Goal: Task Accomplishment & Management: Complete application form

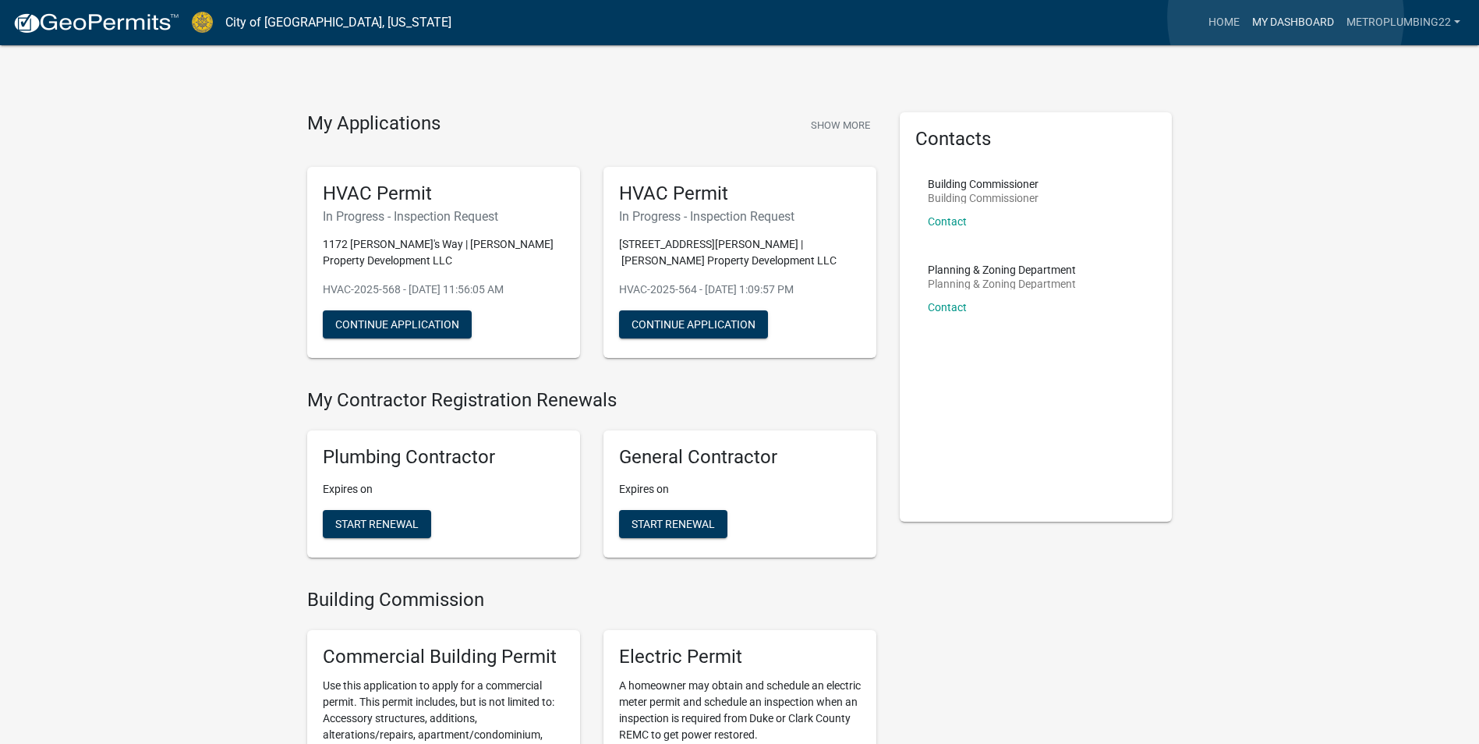
click at [1286, 17] on link "My Dashboard" at bounding box center [1293, 23] width 94 height 30
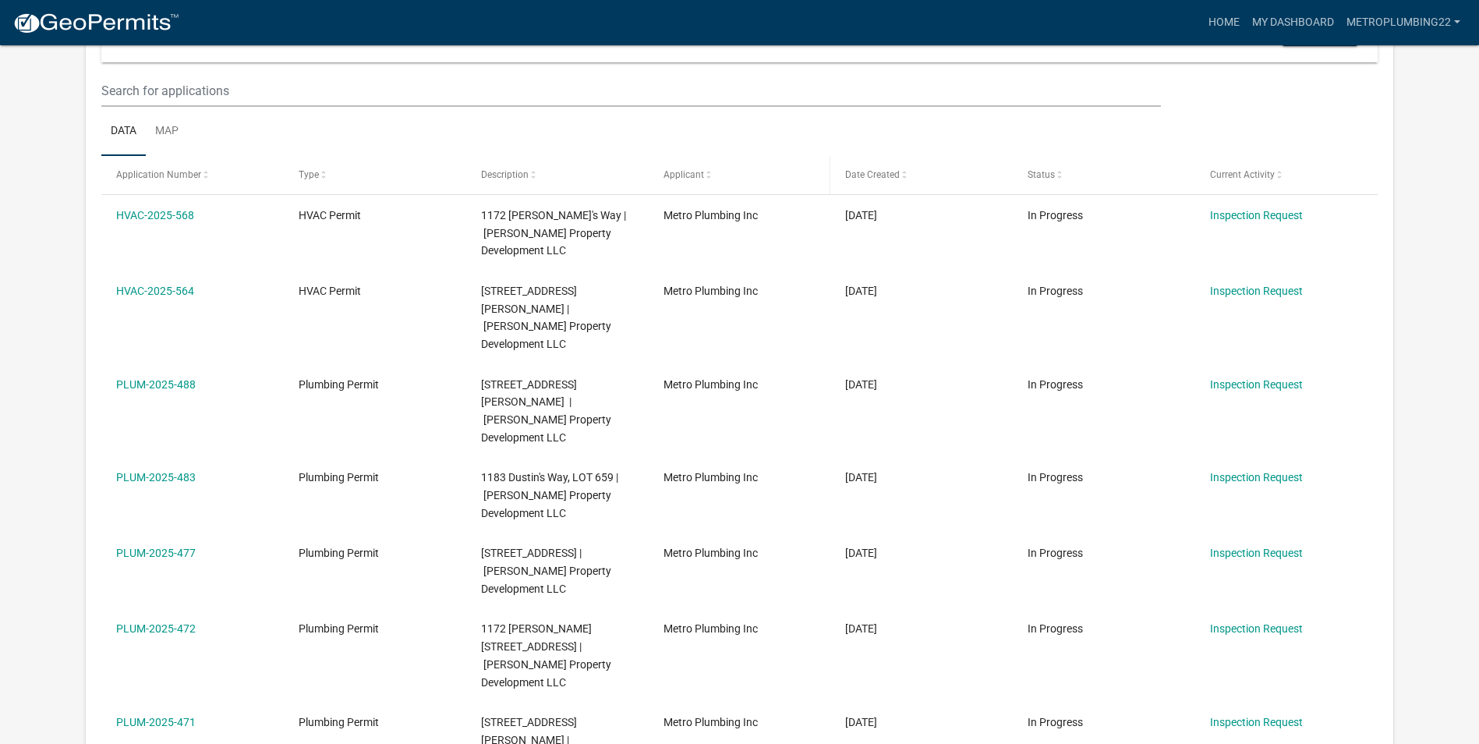
scroll to position [234, 0]
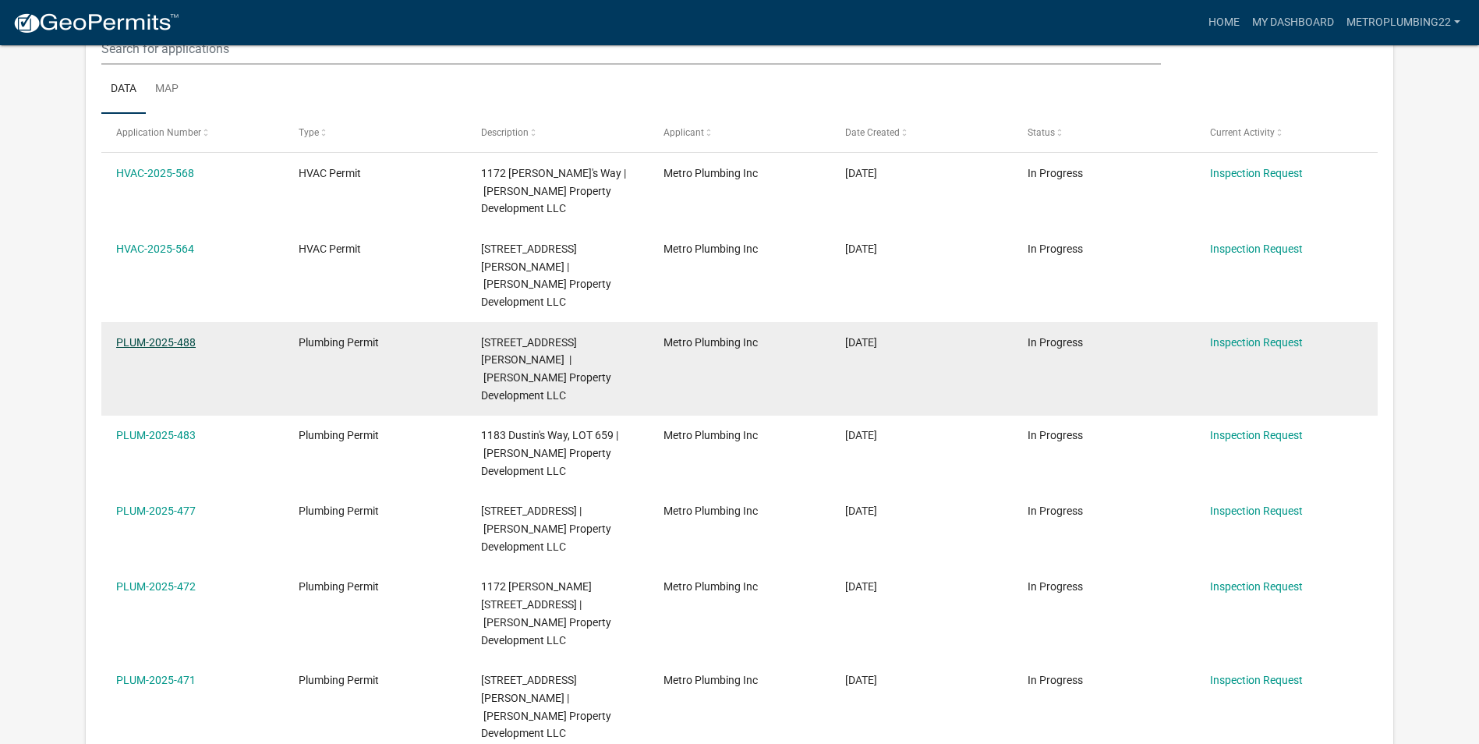
click at [173, 336] on link "PLUM-2025-488" at bounding box center [156, 342] width 80 height 12
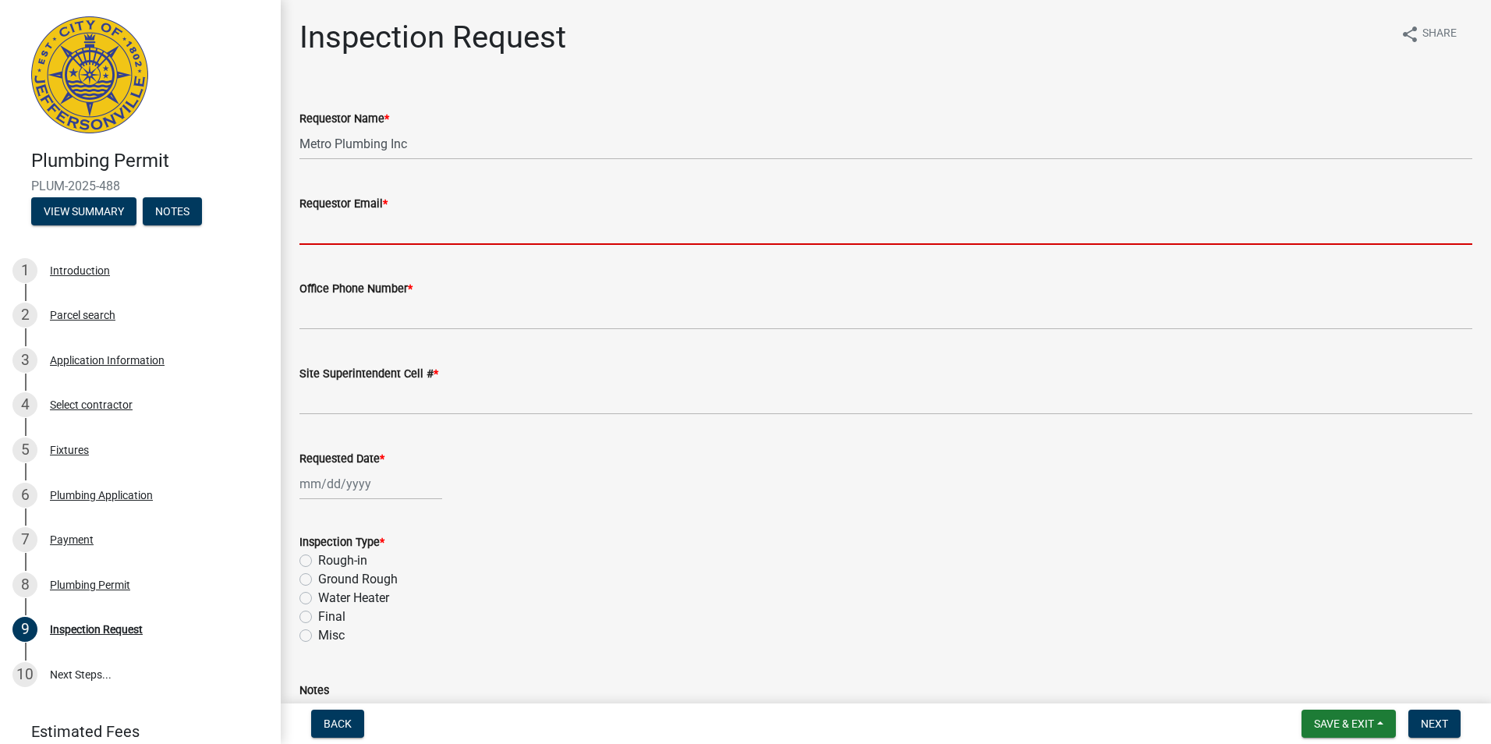
click at [371, 231] on input "Requestor Email *" at bounding box center [885, 229] width 1173 height 32
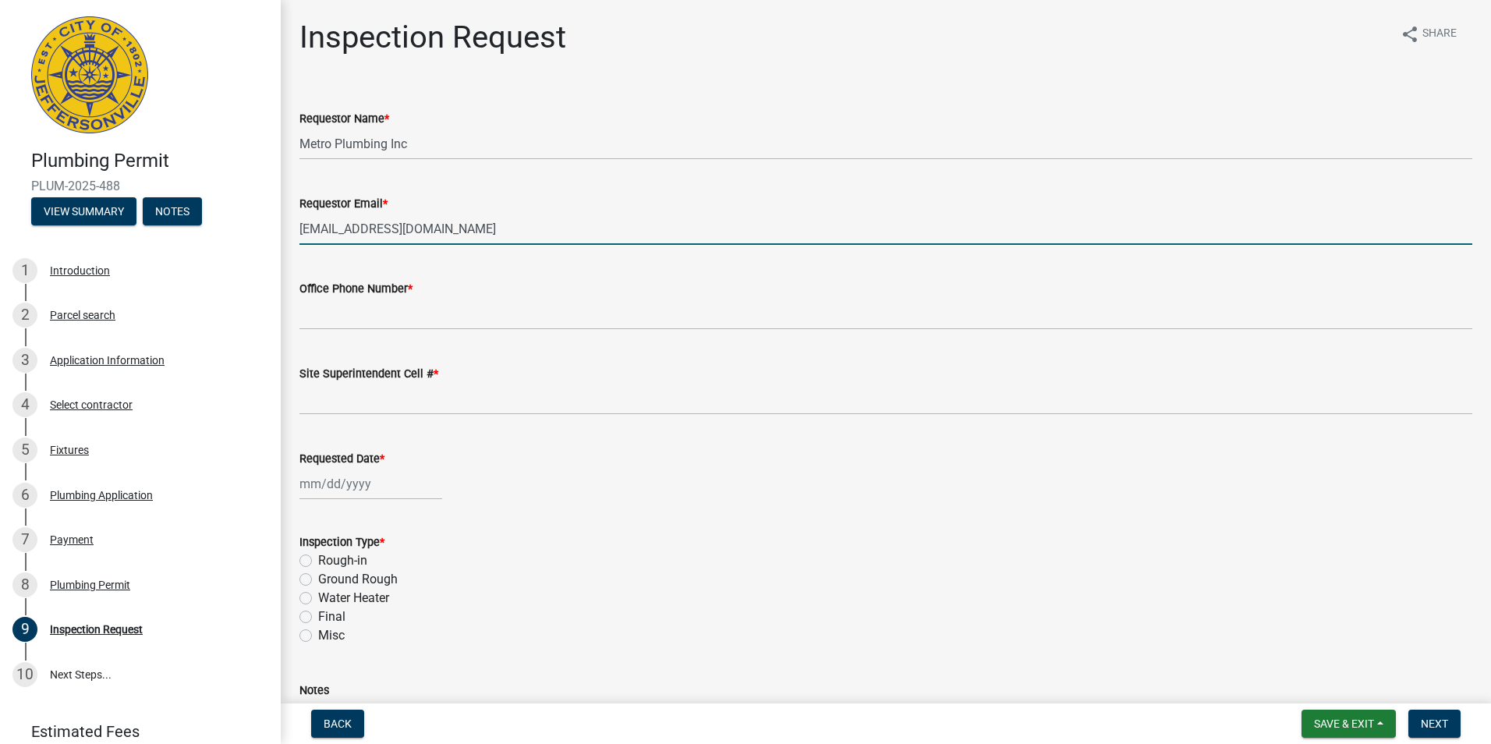
type input "[EMAIL_ADDRESS][DOMAIN_NAME]"
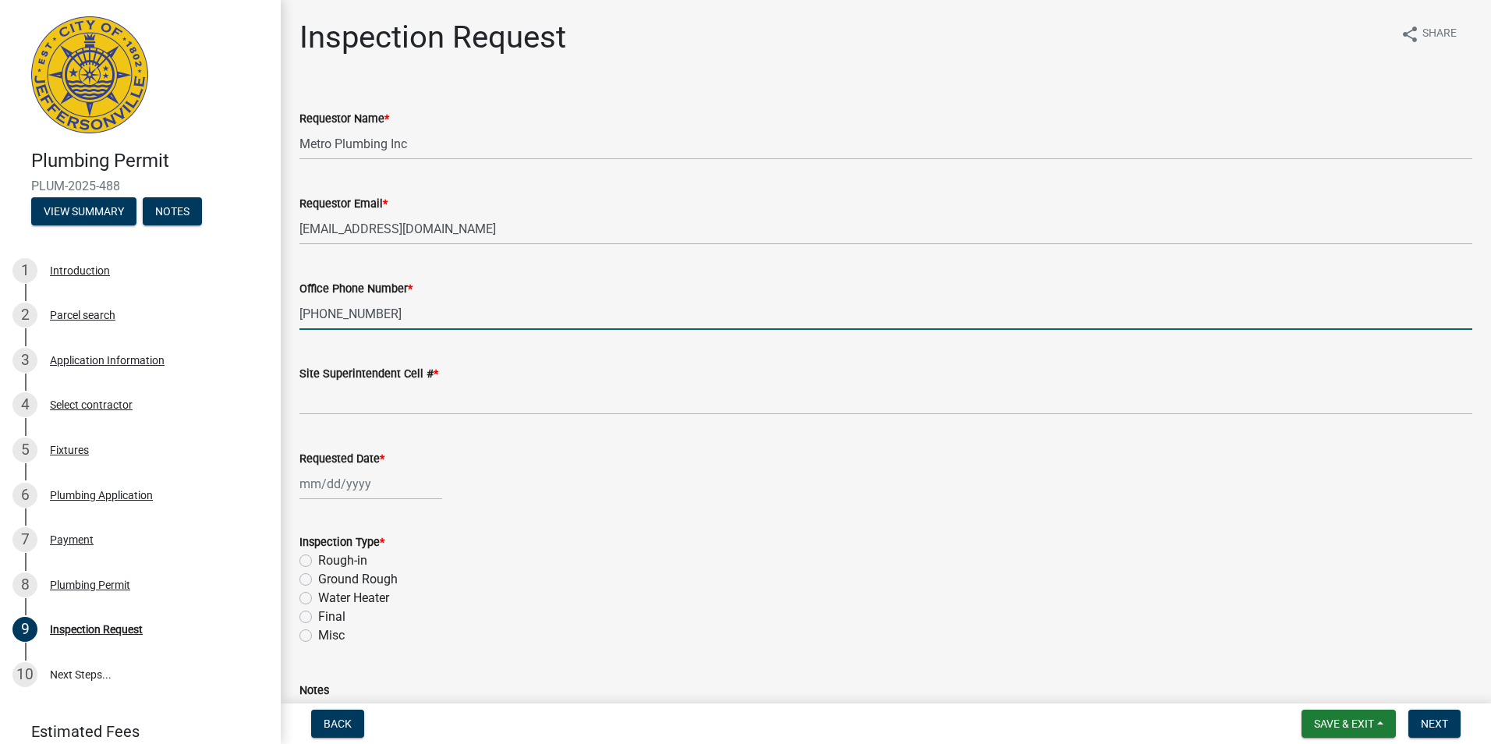
type input "[PHONE_NUMBER]"
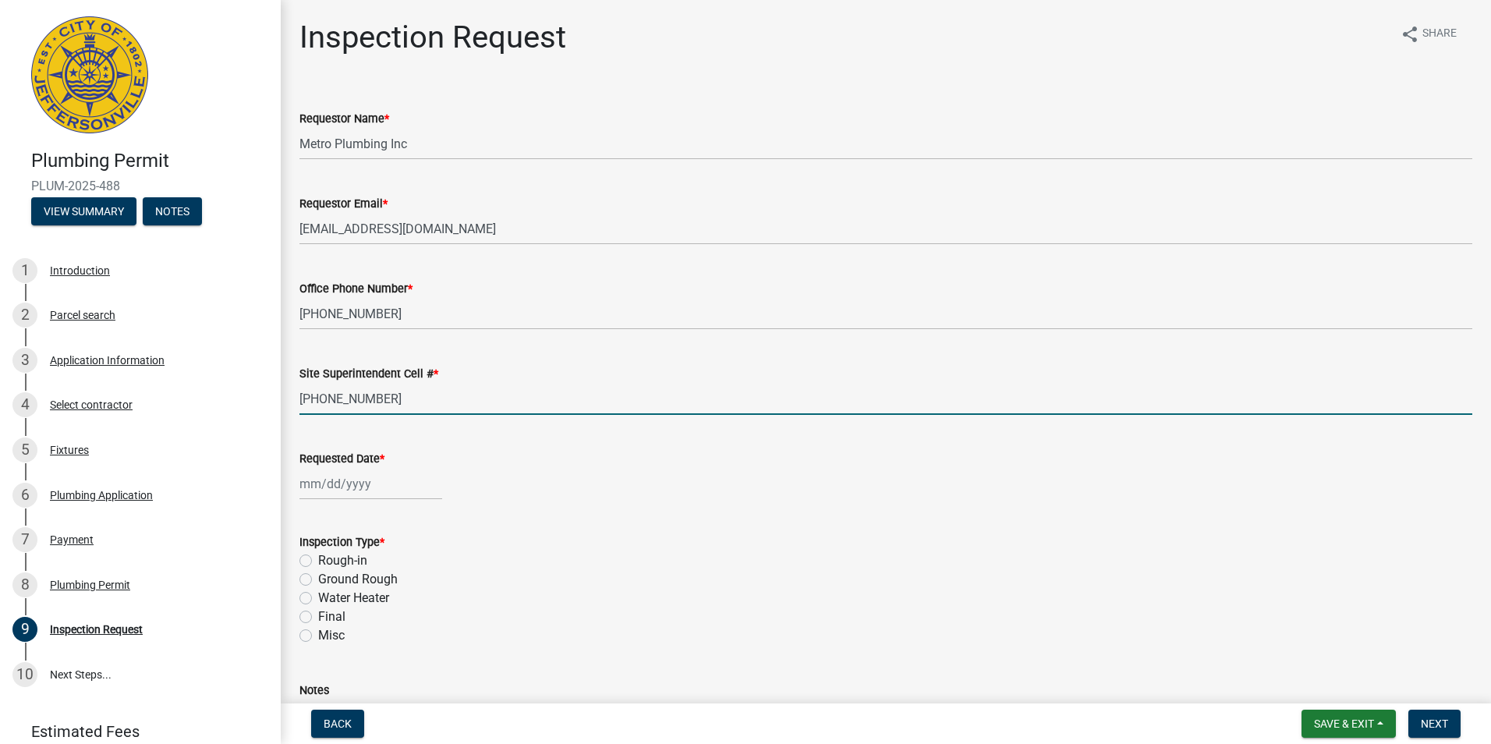
type input "[PHONE_NUMBER]"
select select "9"
select select "2025"
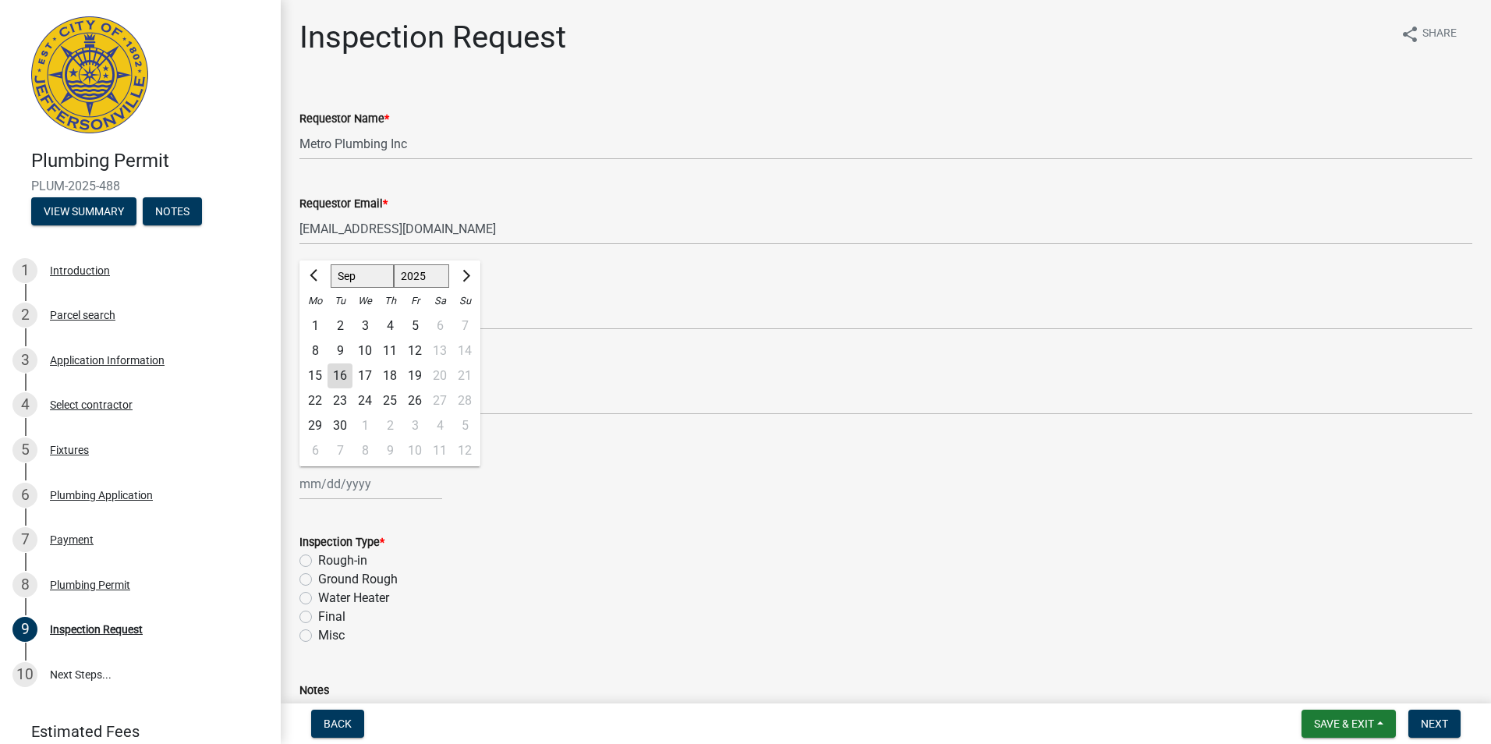
click at [313, 491] on input "Requested Date *" at bounding box center [370, 484] width 143 height 32
click at [366, 373] on div "17" at bounding box center [364, 375] width 25 height 25
type input "[DATE]"
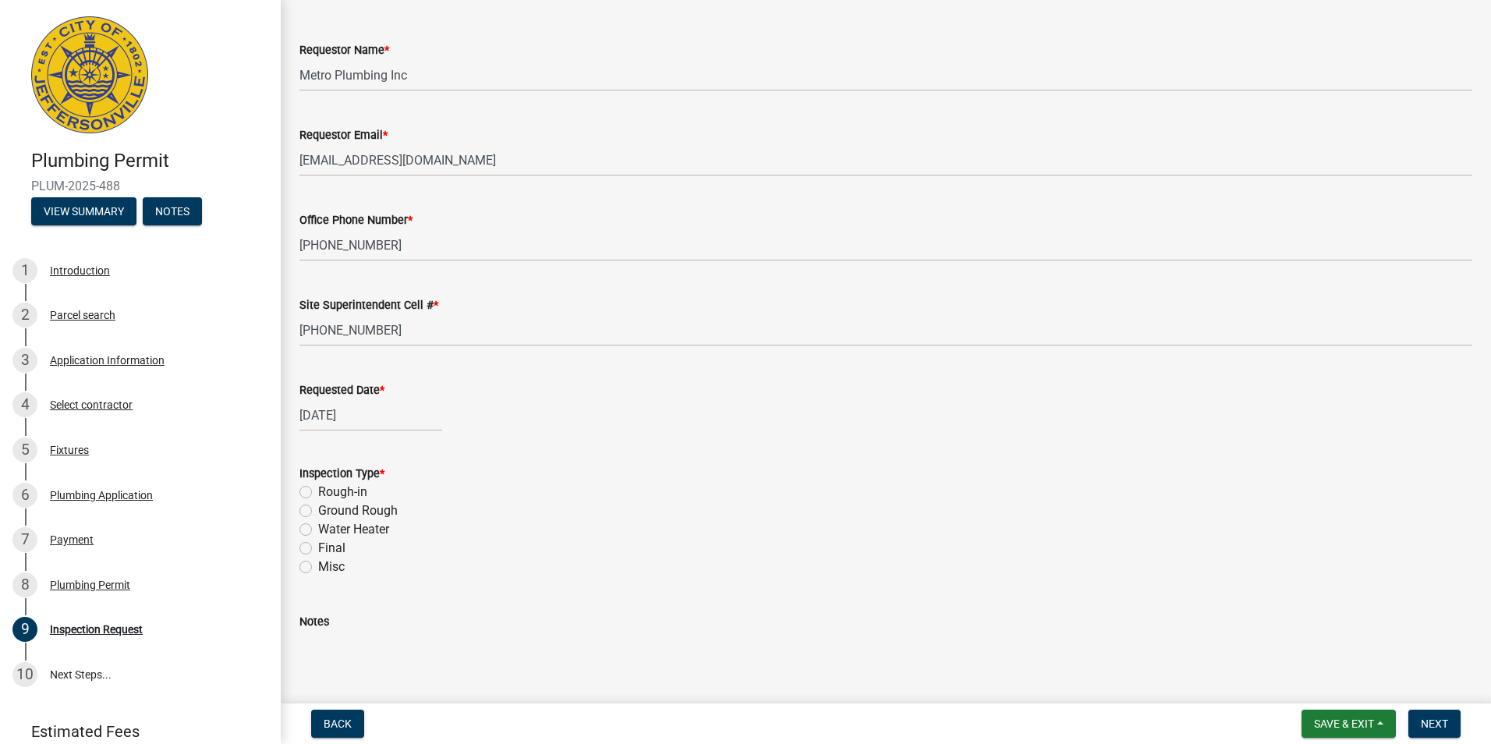
scroll to position [149, 0]
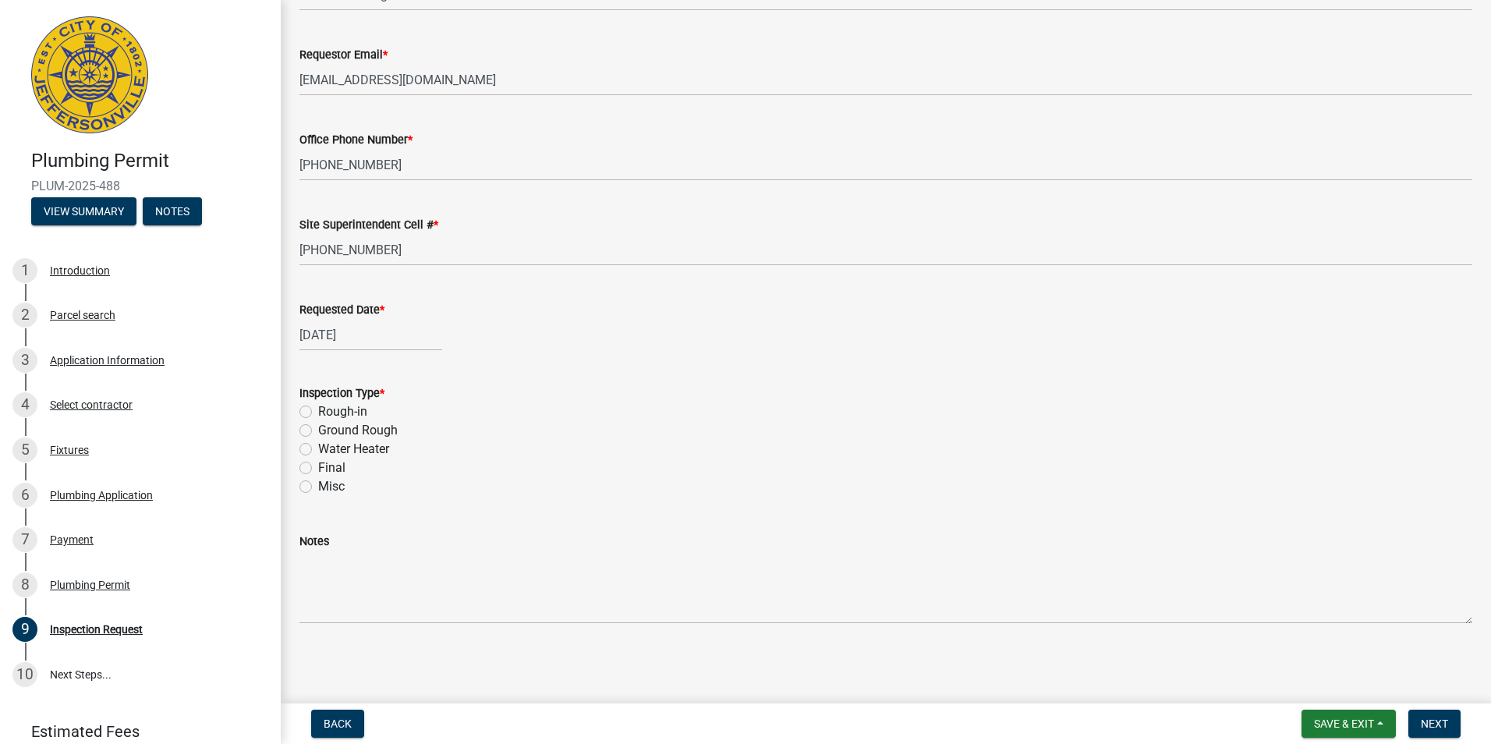
click at [318, 432] on label "Ground Rough" at bounding box center [358, 430] width 80 height 19
click at [318, 431] on input "Ground Rough" at bounding box center [323, 426] width 10 height 10
radio input "true"
click at [1422, 721] on span "Next" at bounding box center [1434, 723] width 27 height 12
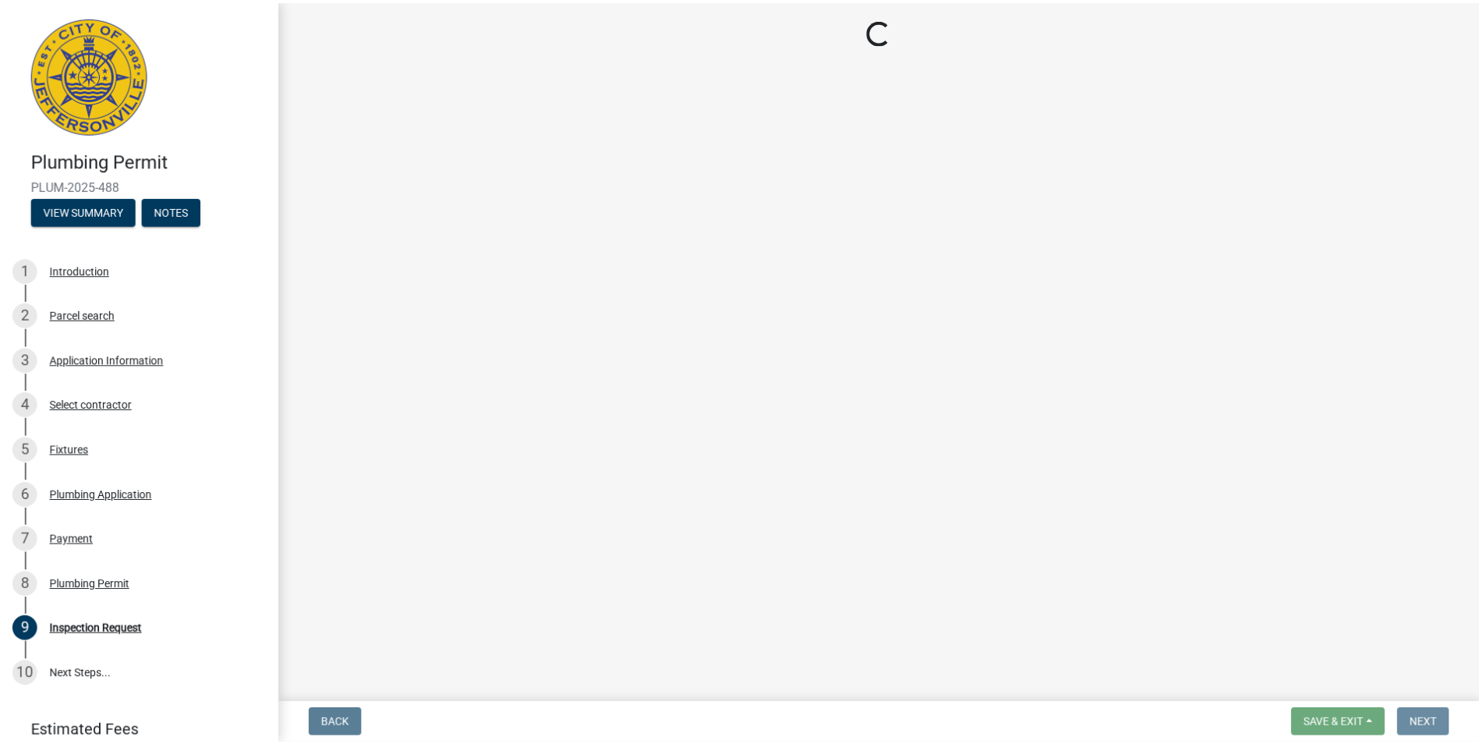
scroll to position [0, 0]
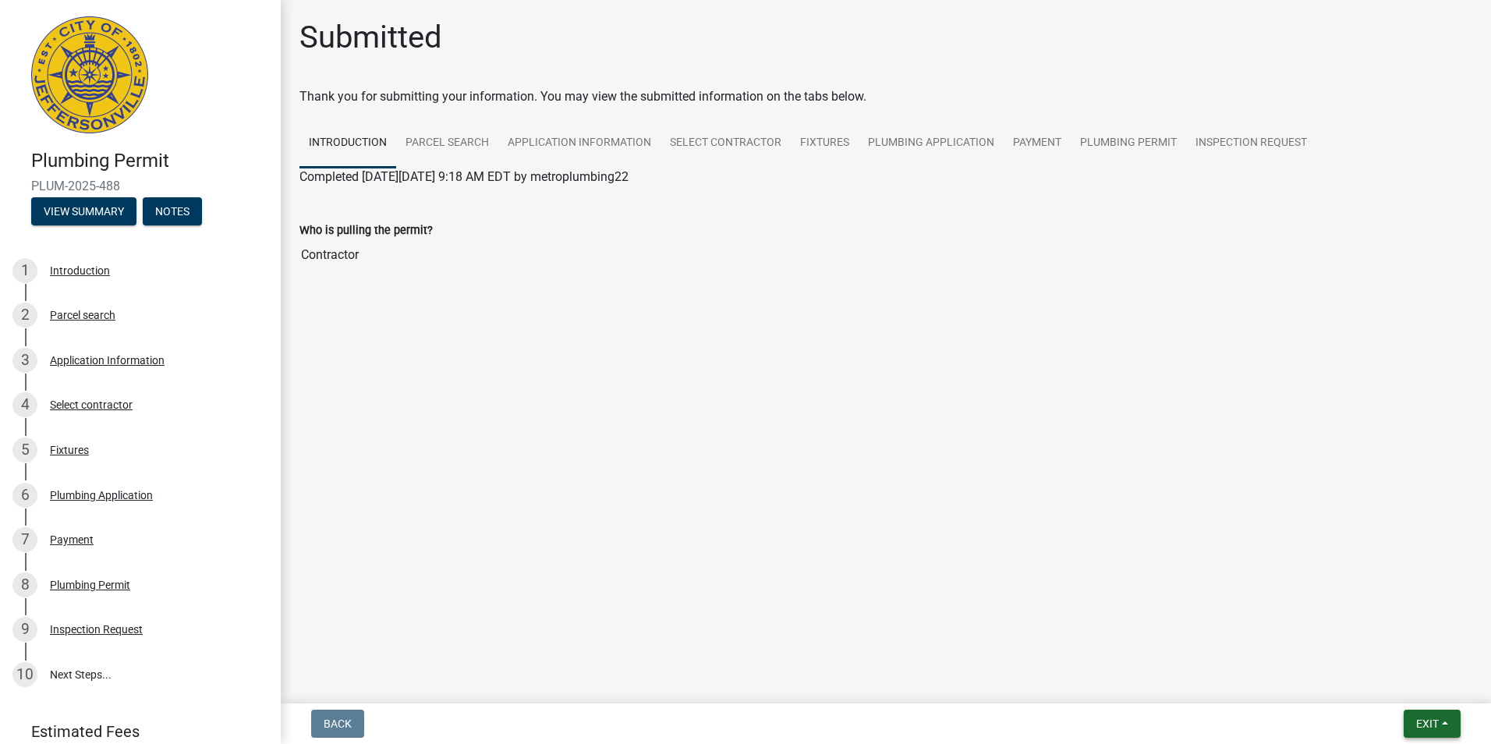
click at [1439, 713] on button "Exit" at bounding box center [1432, 724] width 57 height 28
click at [1405, 685] on button "Save & Exit" at bounding box center [1398, 682] width 125 height 37
